Goal: Navigation & Orientation: Find specific page/section

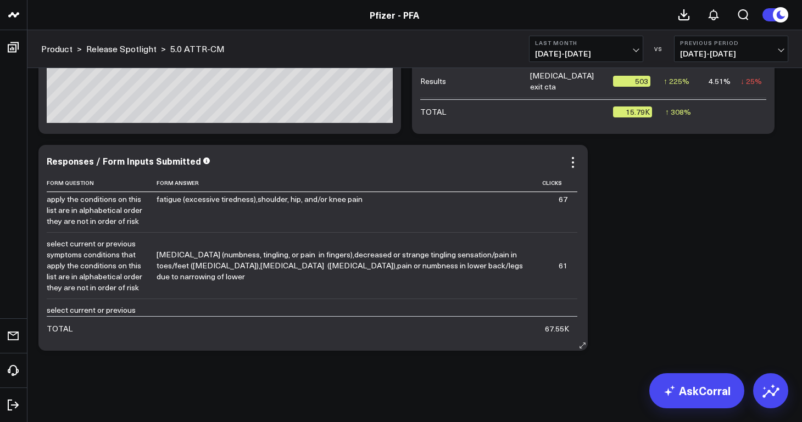
scroll to position [3056, 0]
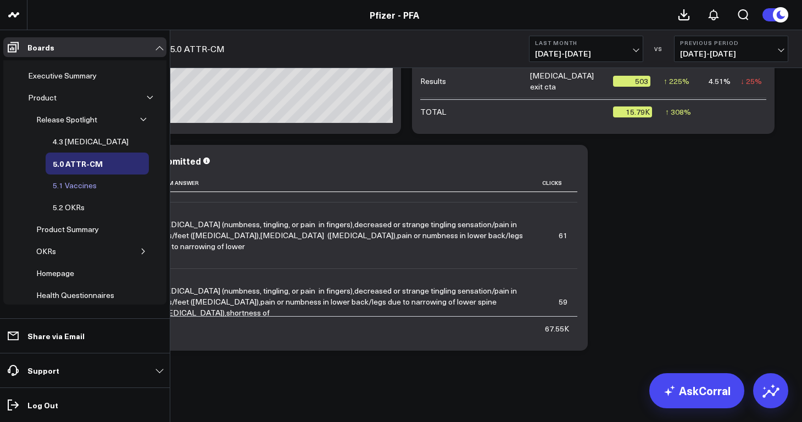
click at [82, 186] on div "5.1 Vaccines" at bounding box center [74, 185] width 49 height 13
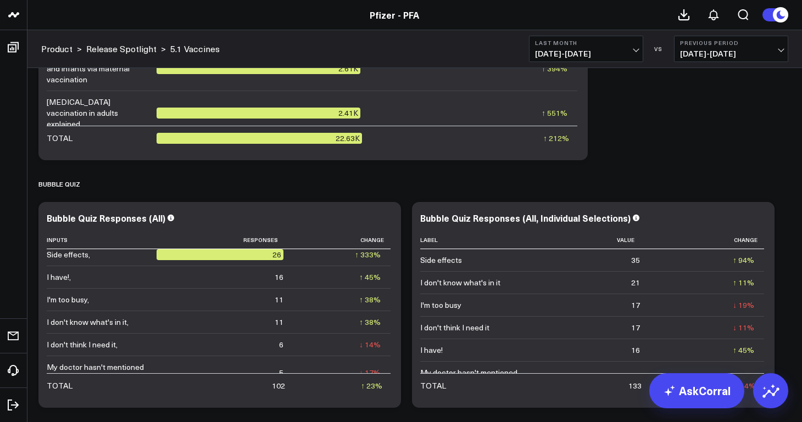
scroll to position [5510, 0]
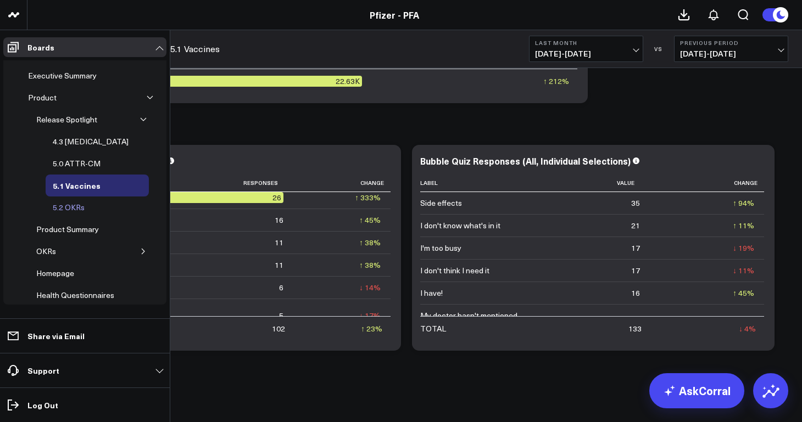
click at [78, 206] on div "5.2 OKRs" at bounding box center [68, 207] width 37 height 13
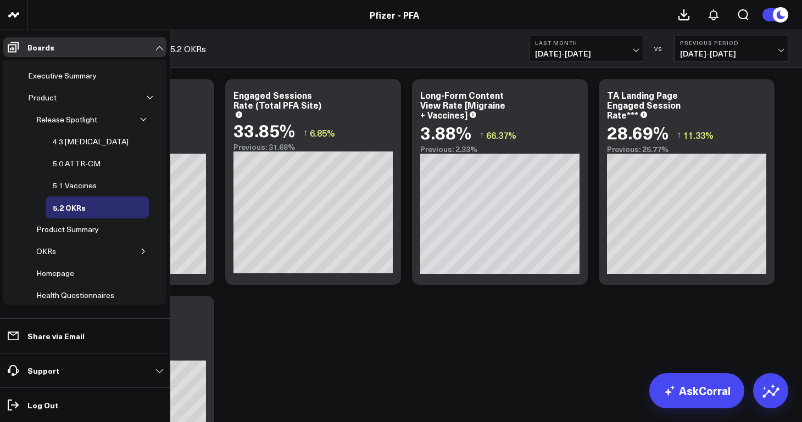
click at [142, 252] on icon "button" at bounding box center [143, 251] width 3 height 5
click at [47, 253] on div "OKRs" at bounding box center [45, 251] width 25 height 13
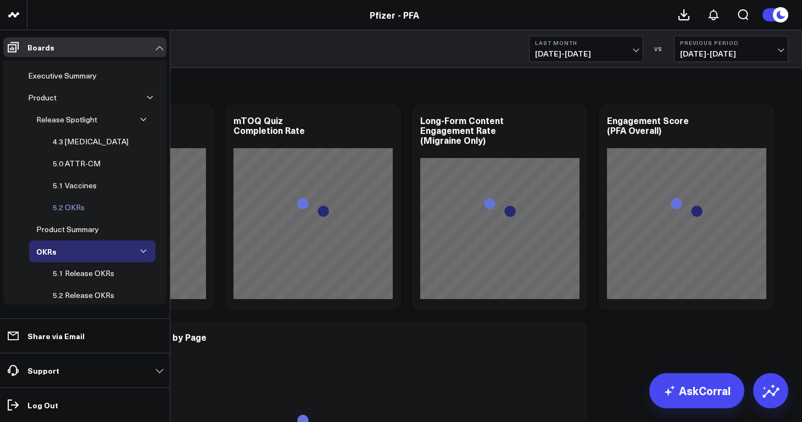
click at [61, 206] on div "5.2 OKRs" at bounding box center [68, 207] width 37 height 13
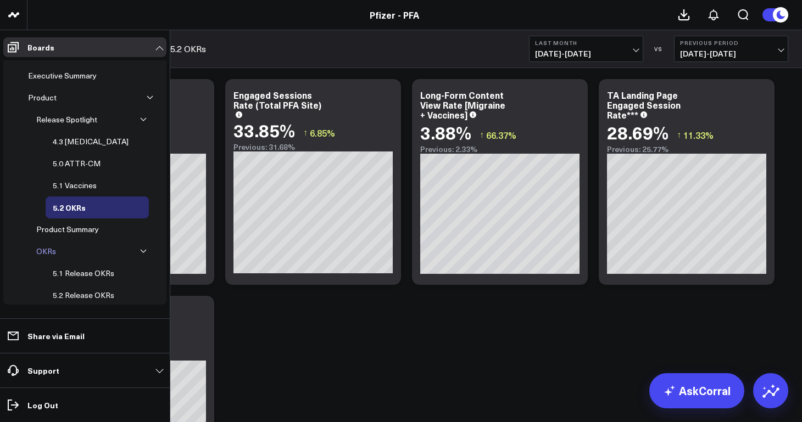
click at [49, 250] on div "OKRs" at bounding box center [45, 251] width 25 height 13
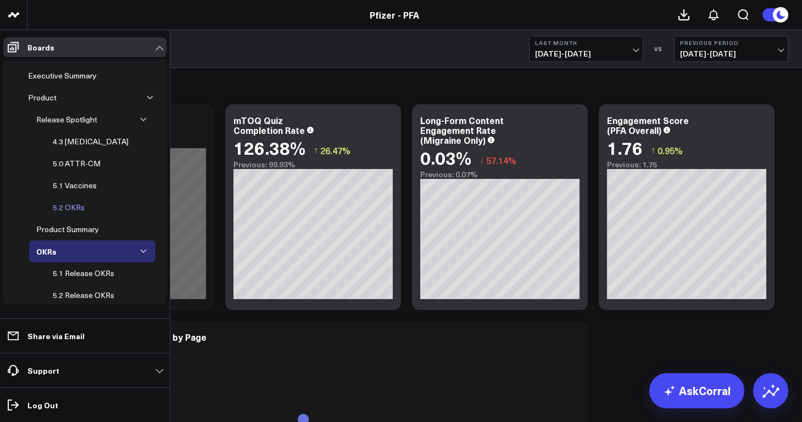
click at [71, 208] on div "5.2 OKRs" at bounding box center [68, 207] width 37 height 13
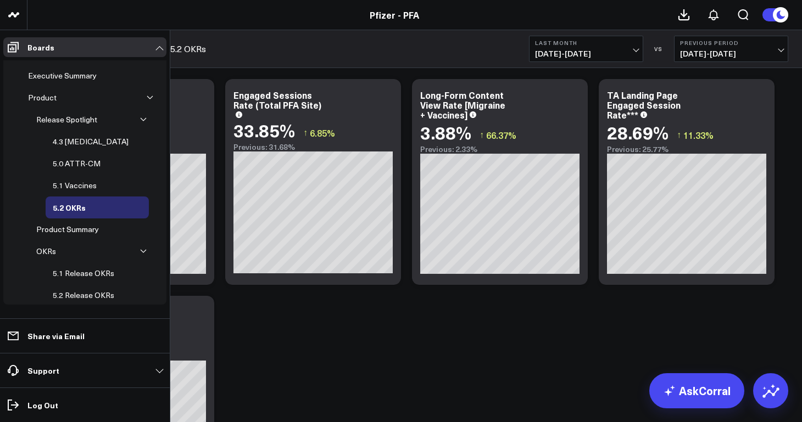
scroll to position [65, 0]
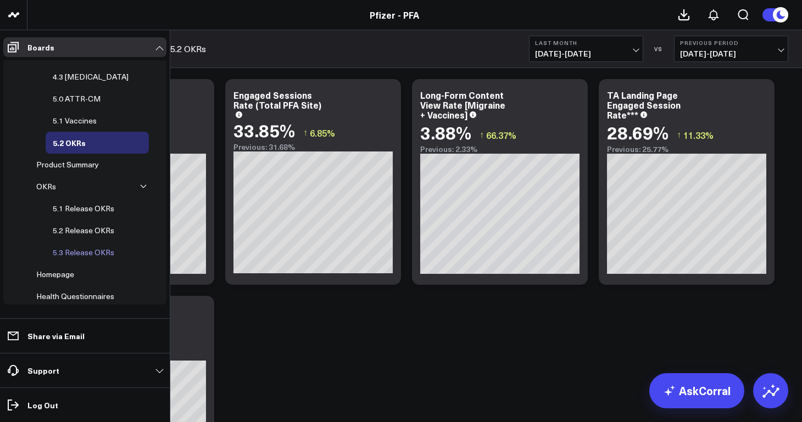
click at [102, 256] on div "5.3 Release OKRs" at bounding box center [83, 252] width 67 height 13
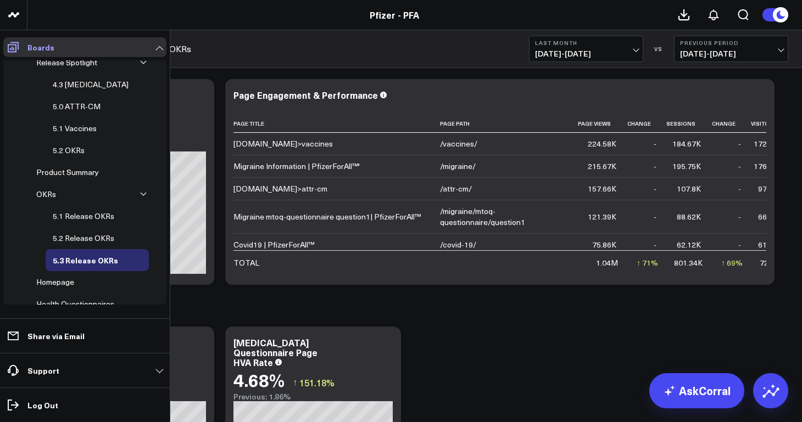
scroll to position [49, 0]
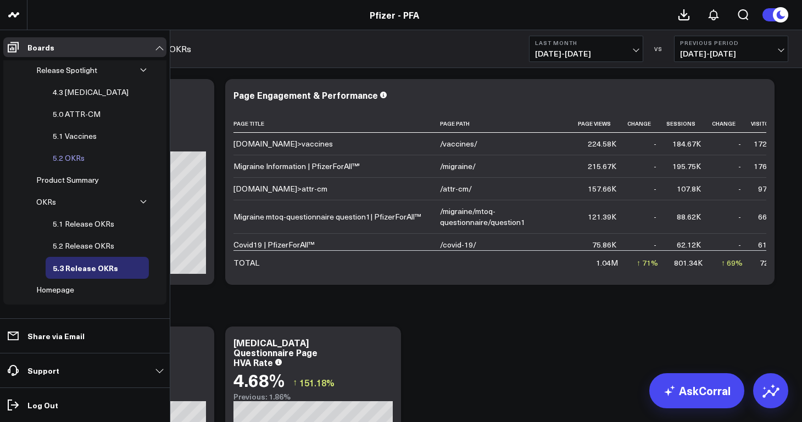
click at [74, 162] on div "5.2 OKRs" at bounding box center [68, 158] width 37 height 13
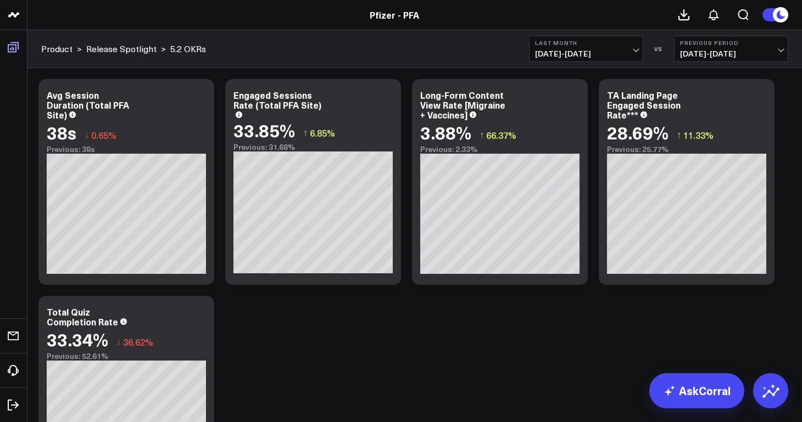
scroll to position [42, 0]
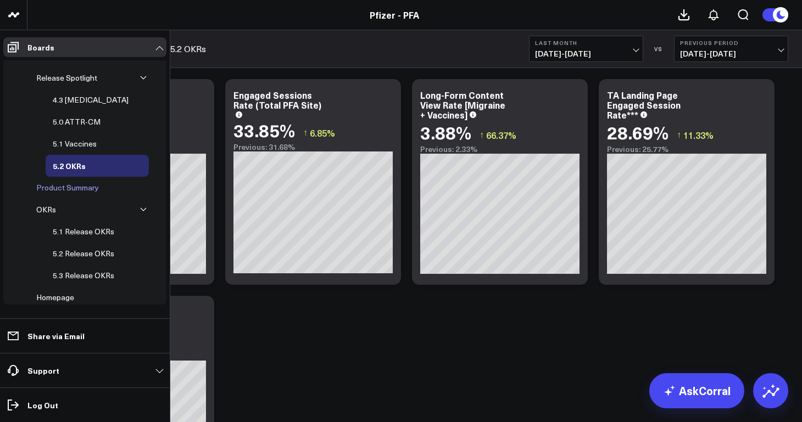
click at [68, 187] on div "Product Summary" at bounding box center [67, 187] width 68 height 13
